Goal: Task Accomplishment & Management: Use online tool/utility

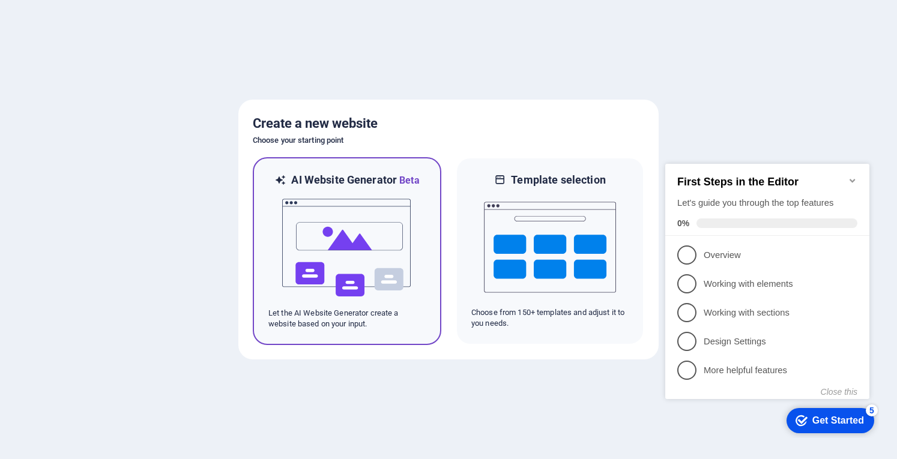
click at [355, 226] on img at bounding box center [347, 248] width 132 height 120
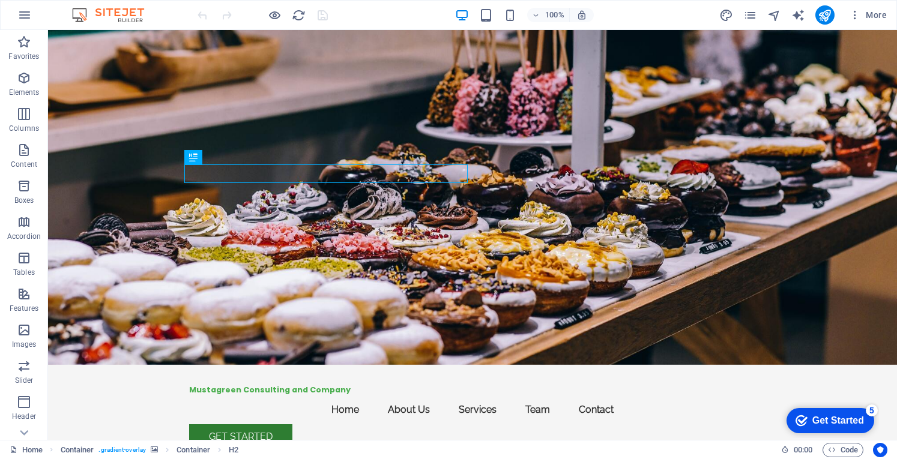
click at [687, 204] on figure at bounding box center [472, 197] width 849 height 335
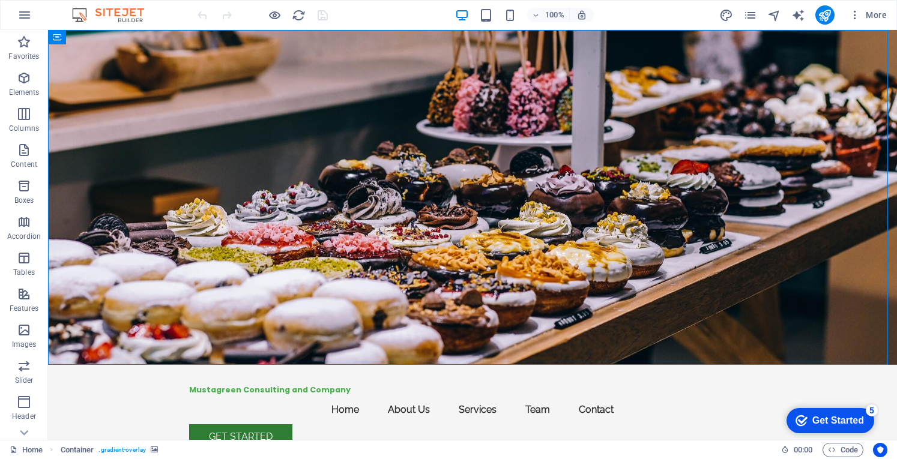
click at [659, 312] on figure at bounding box center [472, 197] width 849 height 335
select select "header"
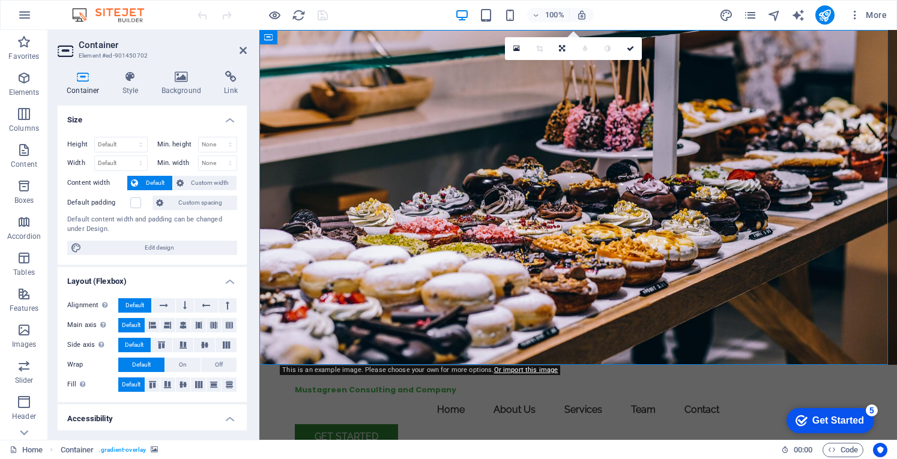
click at [656, 328] on figure at bounding box center [578, 197] width 638 height 335
